Goal: Information Seeking & Learning: Learn about a topic

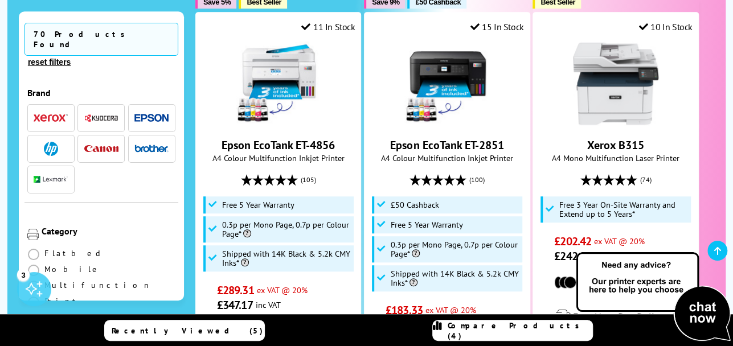
scroll to position [349, 0]
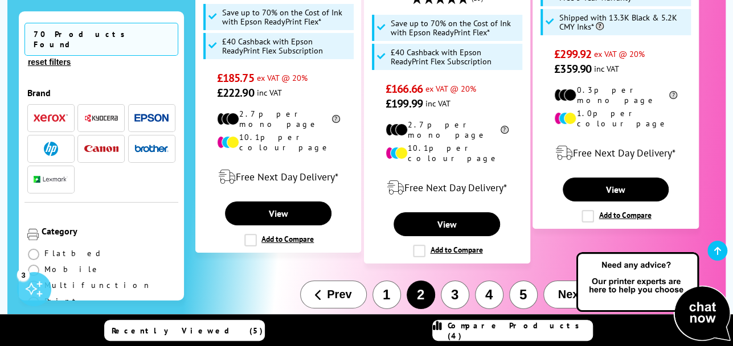
scroll to position [2005, 0]
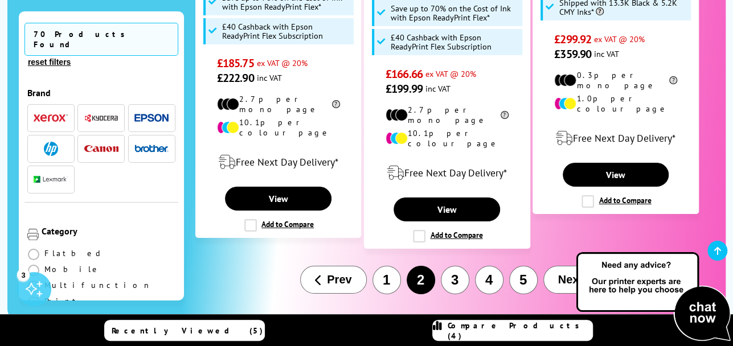
click at [453, 266] on button "3" at bounding box center [455, 280] width 28 height 28
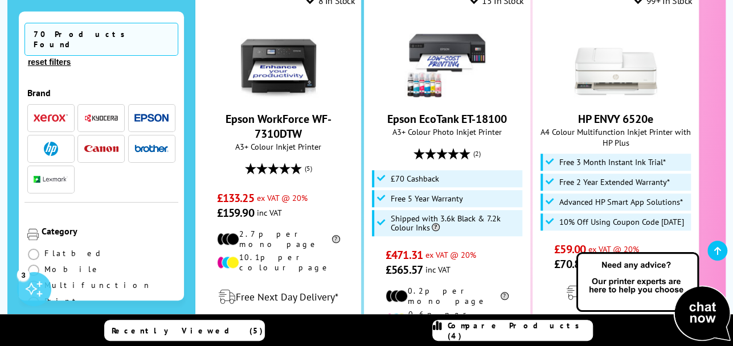
scroll to position [396, 0]
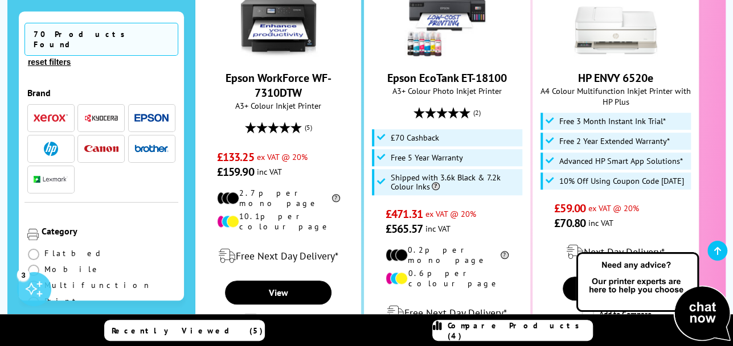
drag, startPoint x: 728, startPoint y: 54, endPoint x: 729, endPoint y: 68, distance: 14.3
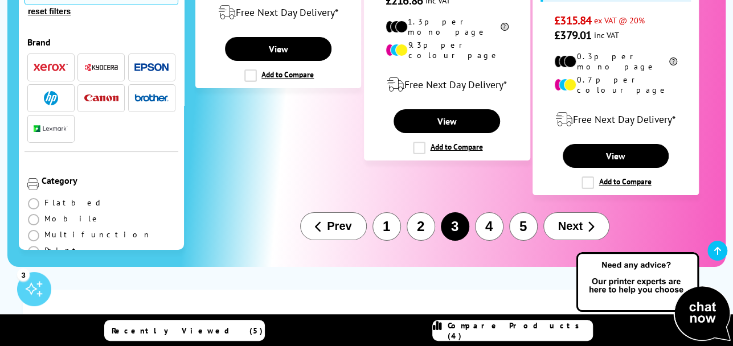
scroll to position [2028, 0]
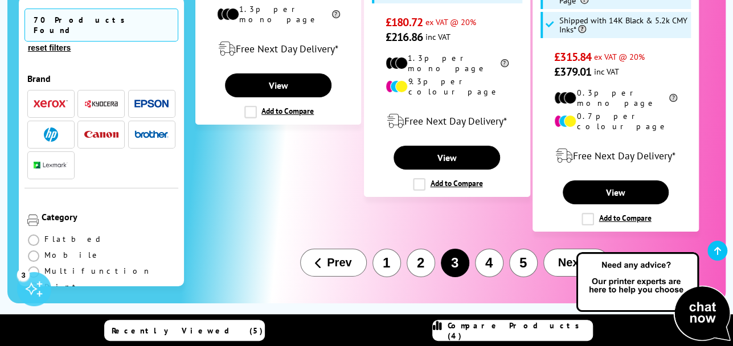
click at [487, 249] on button "4" at bounding box center [489, 263] width 28 height 28
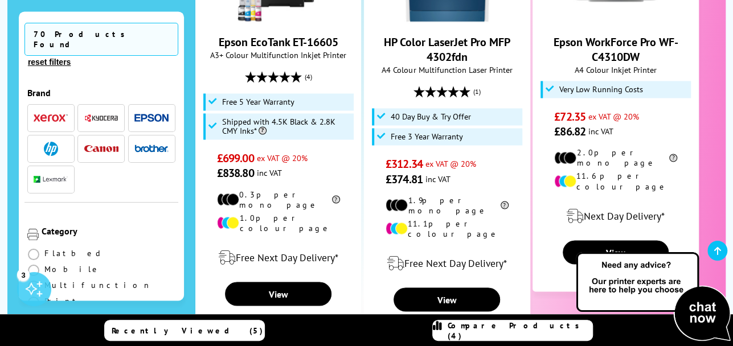
scroll to position [904, 0]
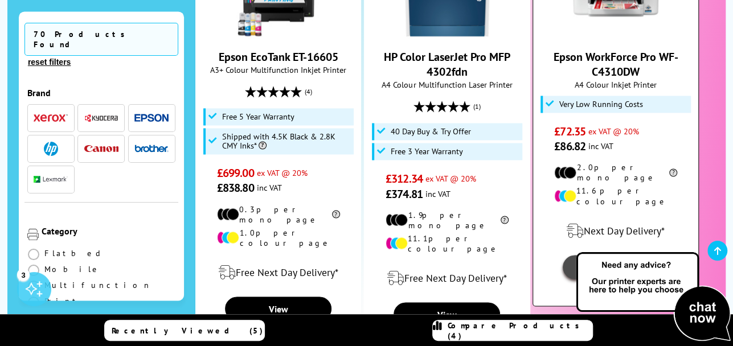
click at [599, 255] on link "View" at bounding box center [616, 267] width 107 height 24
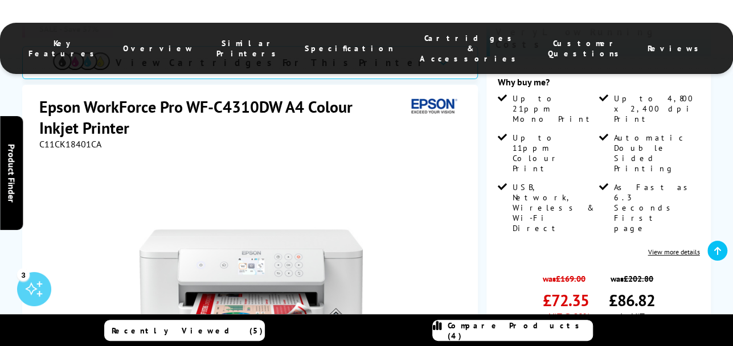
scroll to position [325, 0]
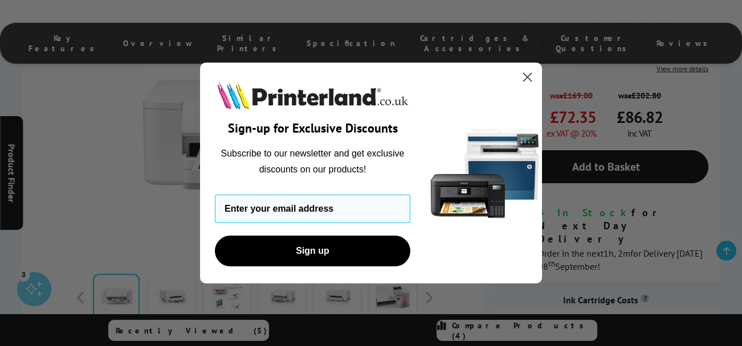
click at [523, 76] on circle "Close dialog" at bounding box center [527, 77] width 19 height 19
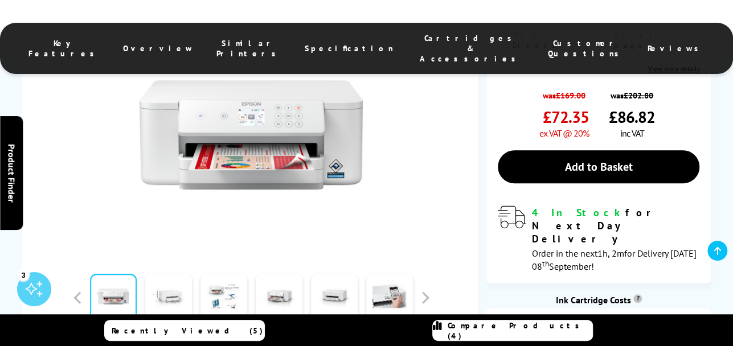
click at [177, 274] on link at bounding box center [168, 298] width 47 height 48
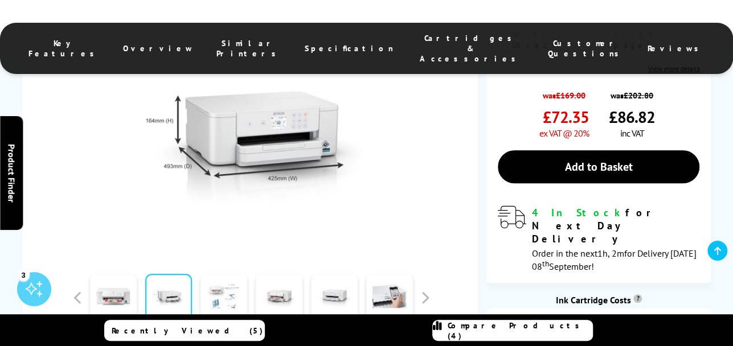
click at [217, 275] on link at bounding box center [223, 298] width 47 height 48
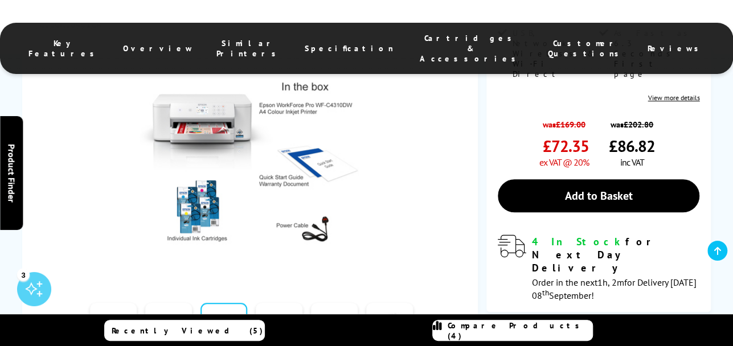
scroll to position [285, 0]
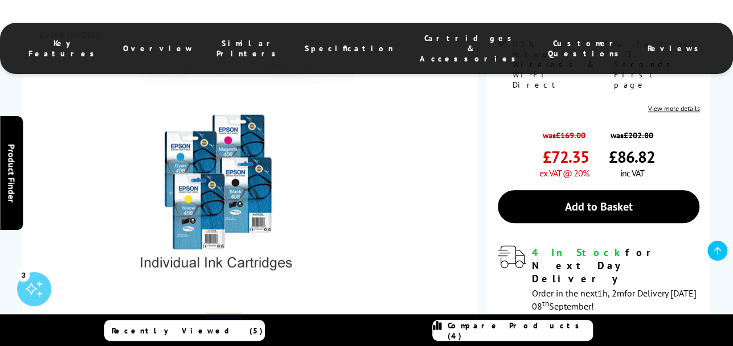
click at [203, 172] on img at bounding box center [251, 174] width 223 height 223
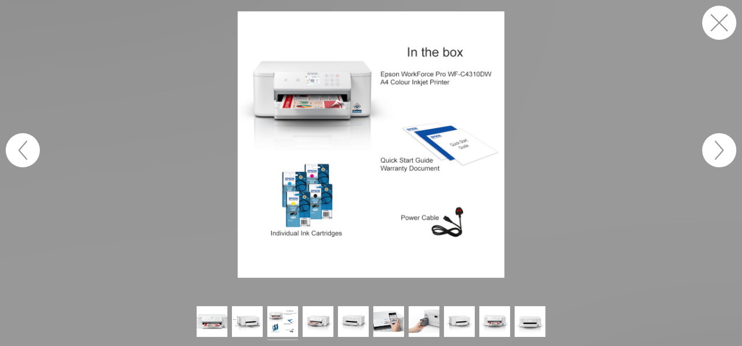
click at [203, 172] on figure at bounding box center [371, 144] width 742 height 267
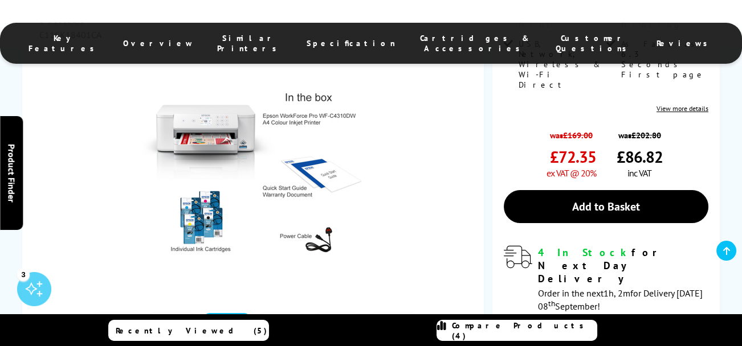
click at [206, 186] on img at bounding box center [254, 174] width 223 height 223
click at [207, 186] on img at bounding box center [254, 174] width 223 height 223
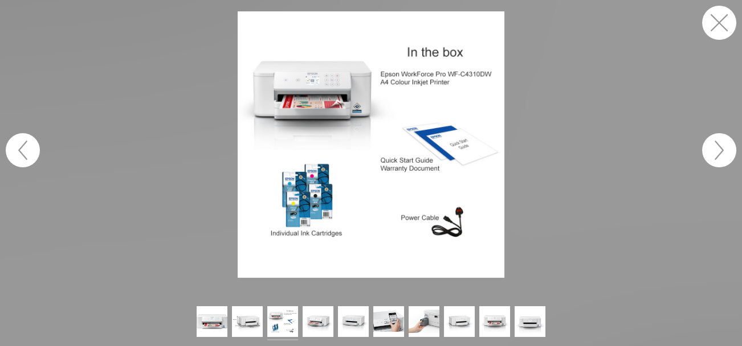
click at [331, 177] on img at bounding box center [371, 144] width 267 height 267
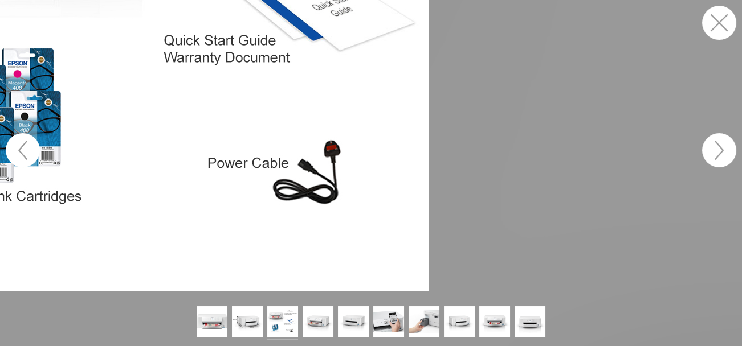
click at [337, 216] on figure at bounding box center [371, 150] width 742 height 301
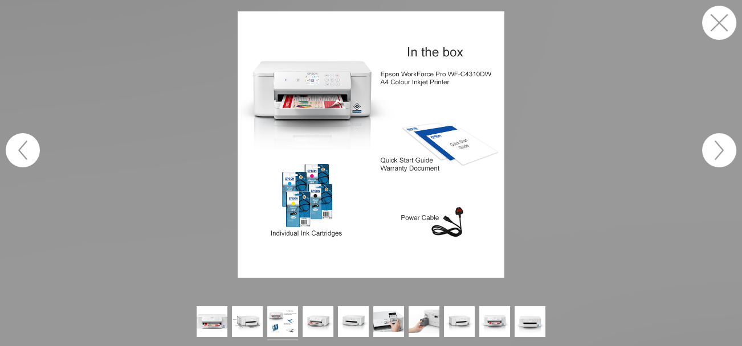
click at [326, 198] on img at bounding box center [371, 144] width 267 height 267
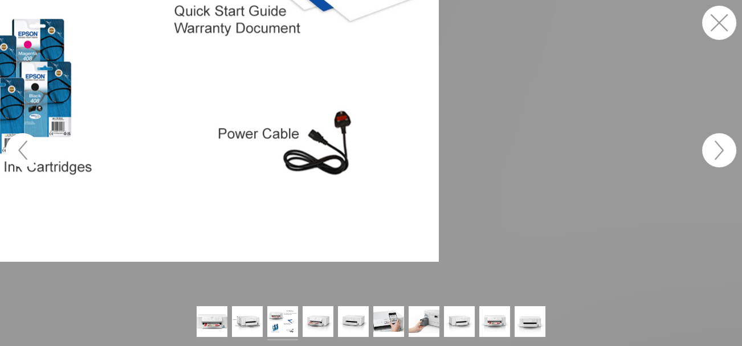
click at [318, 198] on figure at bounding box center [371, 150] width 742 height 301
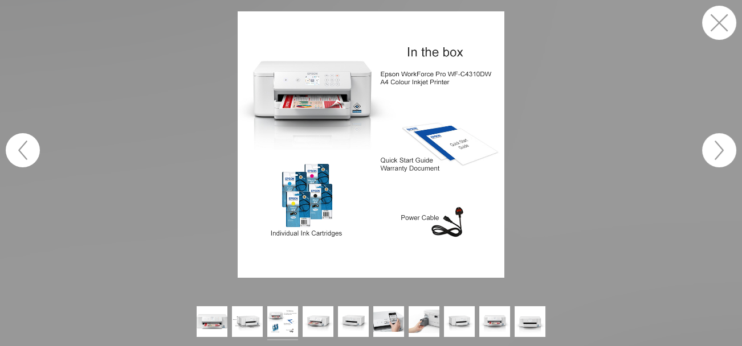
click at [313, 200] on img at bounding box center [371, 144] width 267 height 267
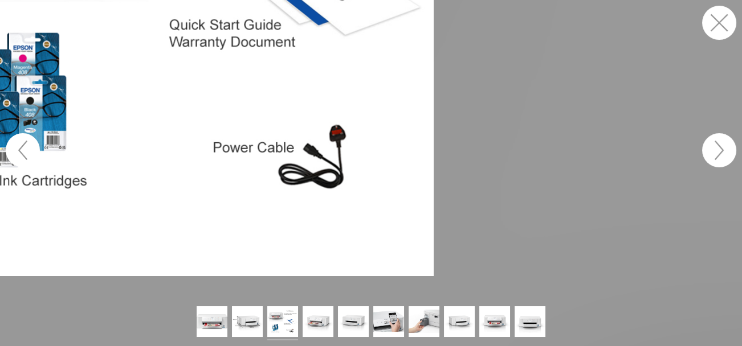
click at [333, 180] on figure at bounding box center [371, 150] width 742 height 301
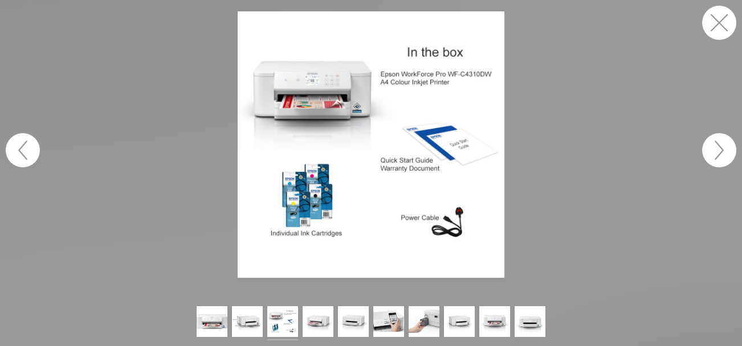
drag, startPoint x: 113, startPoint y: 148, endPoint x: 298, endPoint y: 162, distance: 185.1
click at [298, 162] on figure at bounding box center [371, 144] width 742 height 267
click at [310, 318] on img at bounding box center [317, 323] width 31 height 34
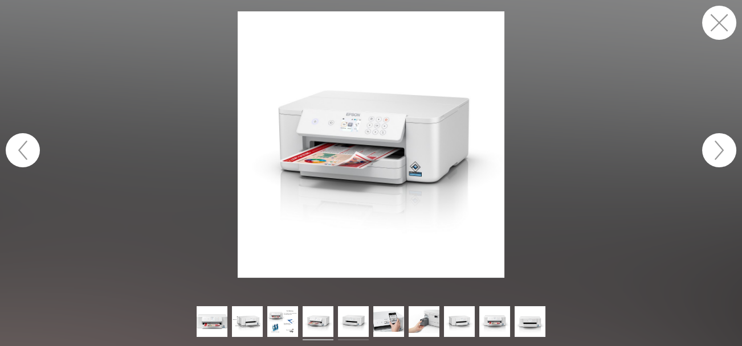
click at [353, 324] on img at bounding box center [353, 323] width 31 height 34
click at [722, 153] on button "button" at bounding box center [719, 150] width 34 height 34
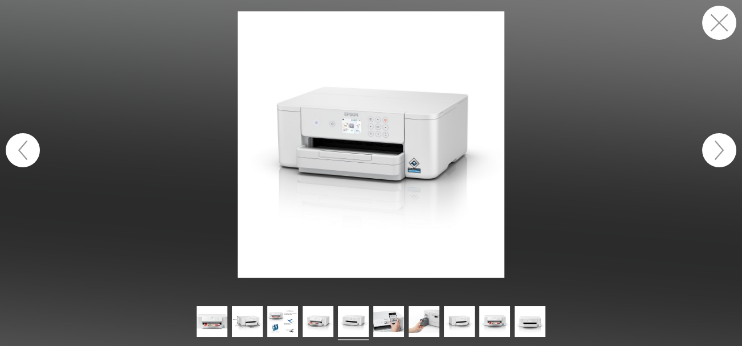
click at [722, 153] on button "button" at bounding box center [719, 150] width 34 height 34
click at [718, 144] on button "button" at bounding box center [719, 150] width 34 height 34
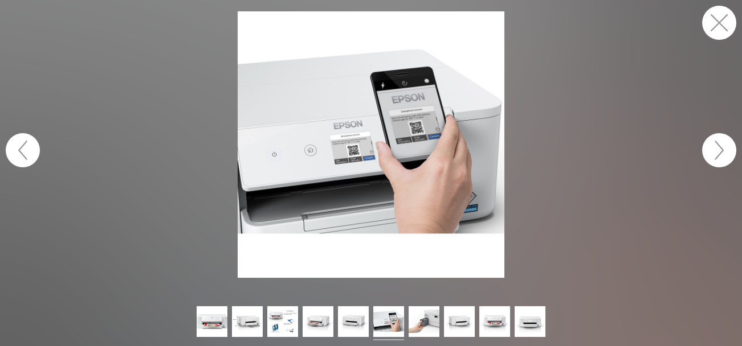
click at [23, 151] on button "button" at bounding box center [23, 150] width 34 height 34
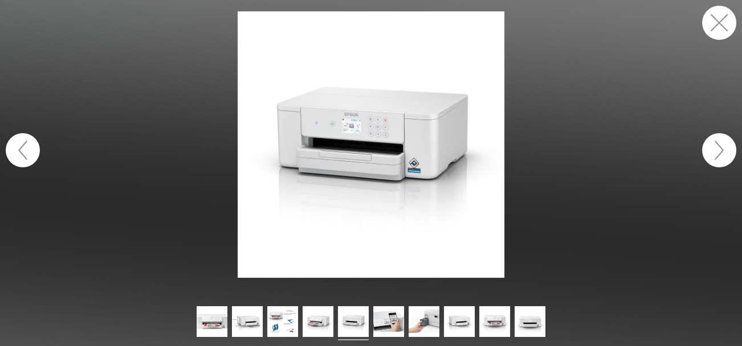
click at [21, 146] on button "button" at bounding box center [23, 150] width 34 height 34
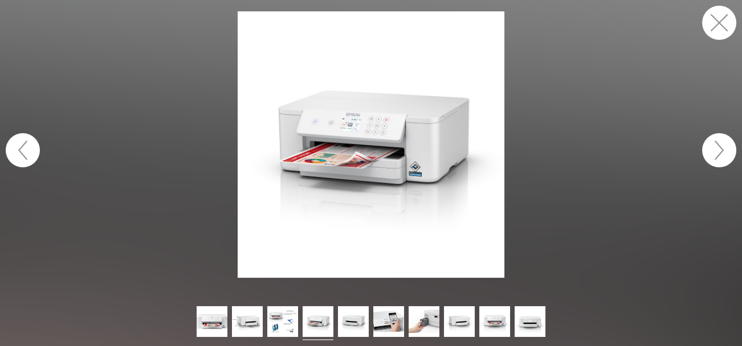
click at [716, 149] on button "button" at bounding box center [719, 150] width 34 height 34
click at [13, 153] on button "button" at bounding box center [23, 150] width 34 height 34
click at [719, 26] on button "button" at bounding box center [719, 23] width 34 height 34
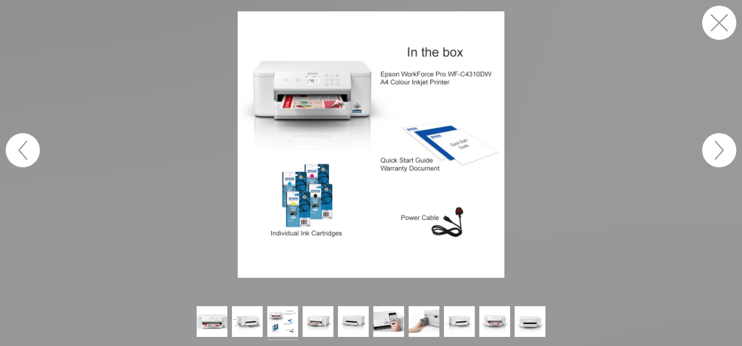
click at [719, 23] on button "button" at bounding box center [719, 23] width 34 height 34
click at [713, 23] on button "button" at bounding box center [719, 23] width 34 height 34
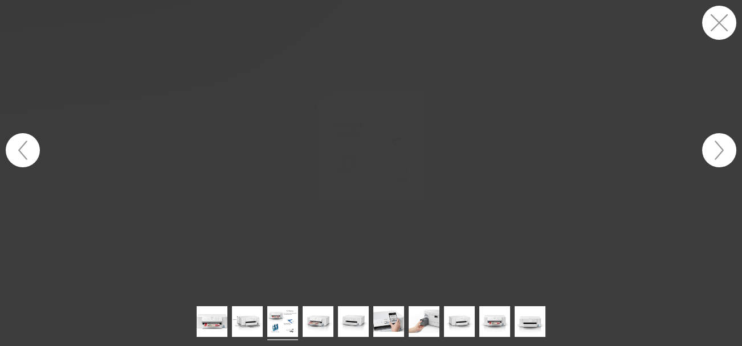
click at [713, 23] on div "Key Features Overview Similar Printers Specification Cartridges & Accessories C…" at bounding box center [371, 43] width 742 height 41
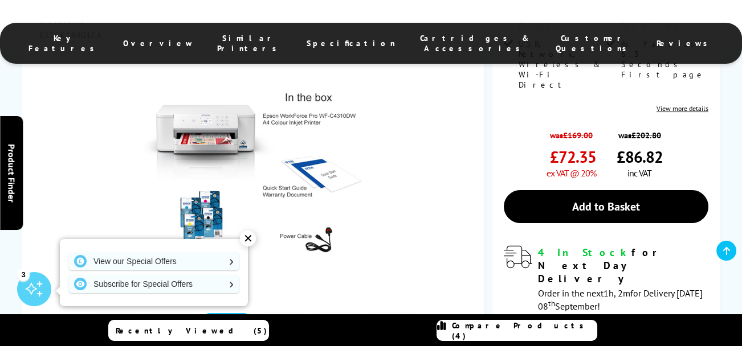
click at [713, 24] on div "Key Features Overview Similar Printers Specification Cartridges & Accessories C…" at bounding box center [371, 43] width 742 height 41
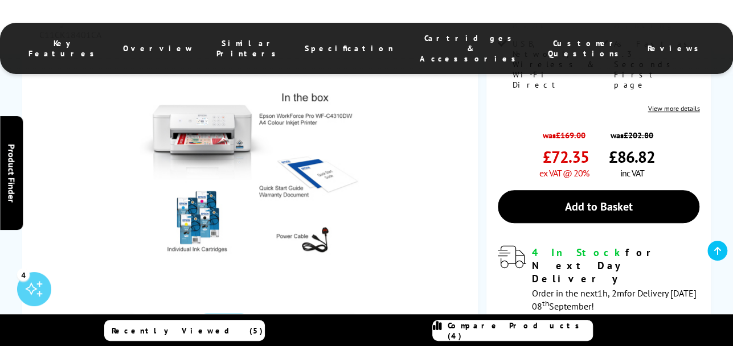
click at [21, 152] on link "Product Finder Hide x" at bounding box center [11, 173] width 23 height 114
click at [21, 152] on div "SALE - Save 57% View Cartridges For This Printer Epson WorkForce Pro WF-C4310DW…" at bounding box center [366, 164] width 733 height 577
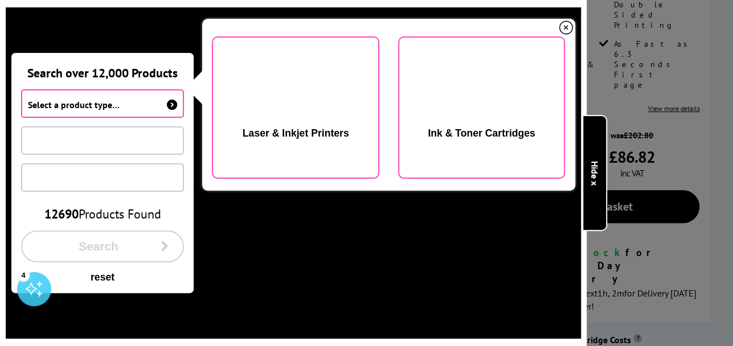
click at [582, 144] on link "Product Finder Hide x" at bounding box center [594, 173] width 25 height 116
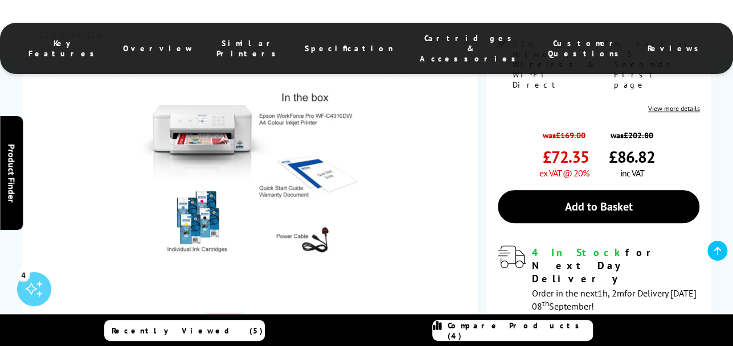
click at [18, 144] on link "Product Finder Hide x" at bounding box center [11, 173] width 23 height 114
